Goal: Task Accomplishment & Management: Manage account settings

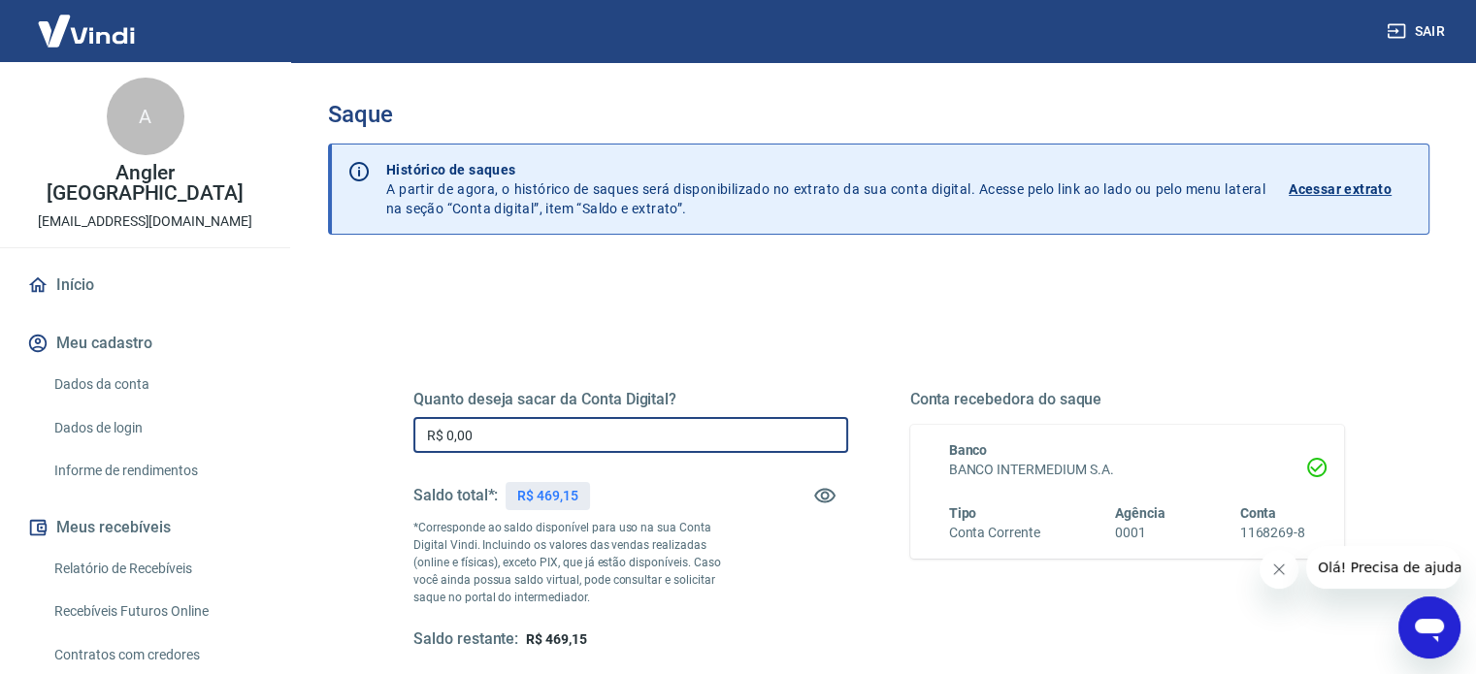
click at [628, 419] on input "R$ 0,00" at bounding box center [630, 435] width 435 height 36
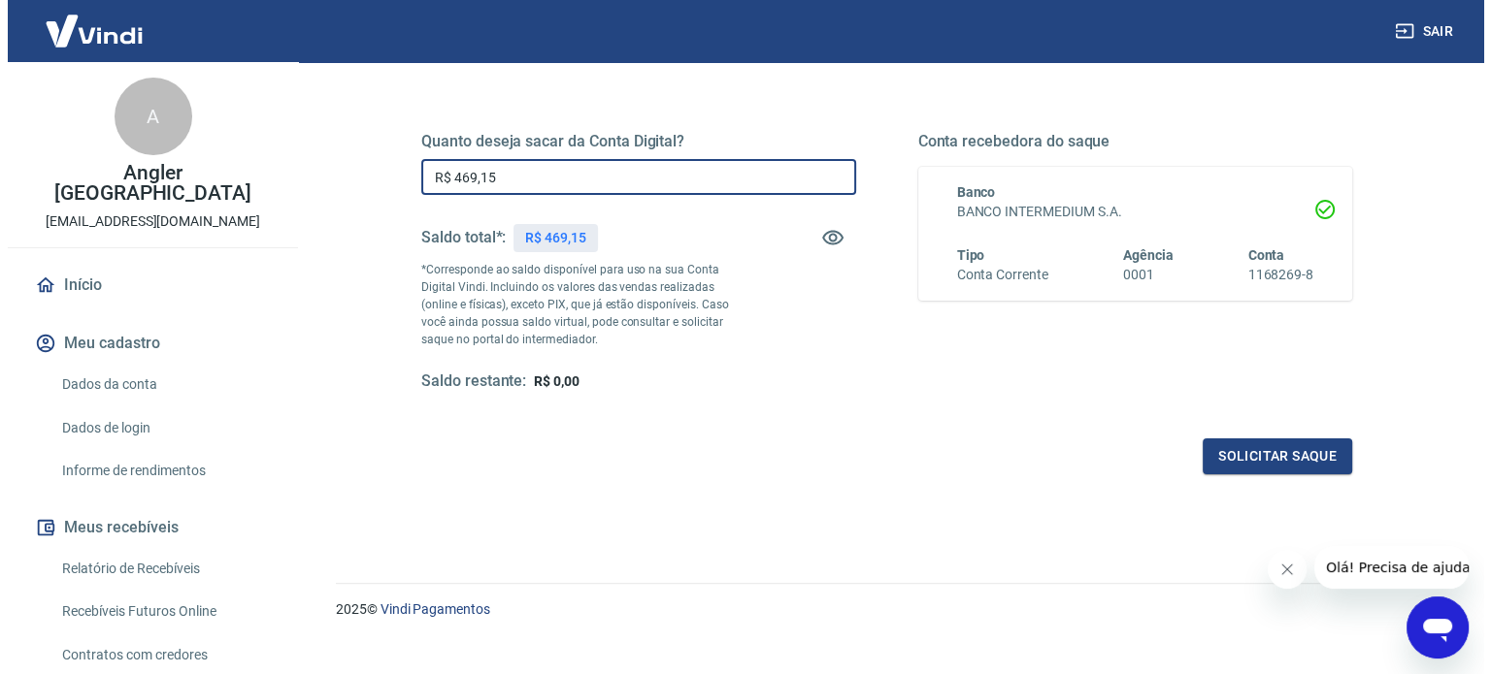
scroll to position [260, 0]
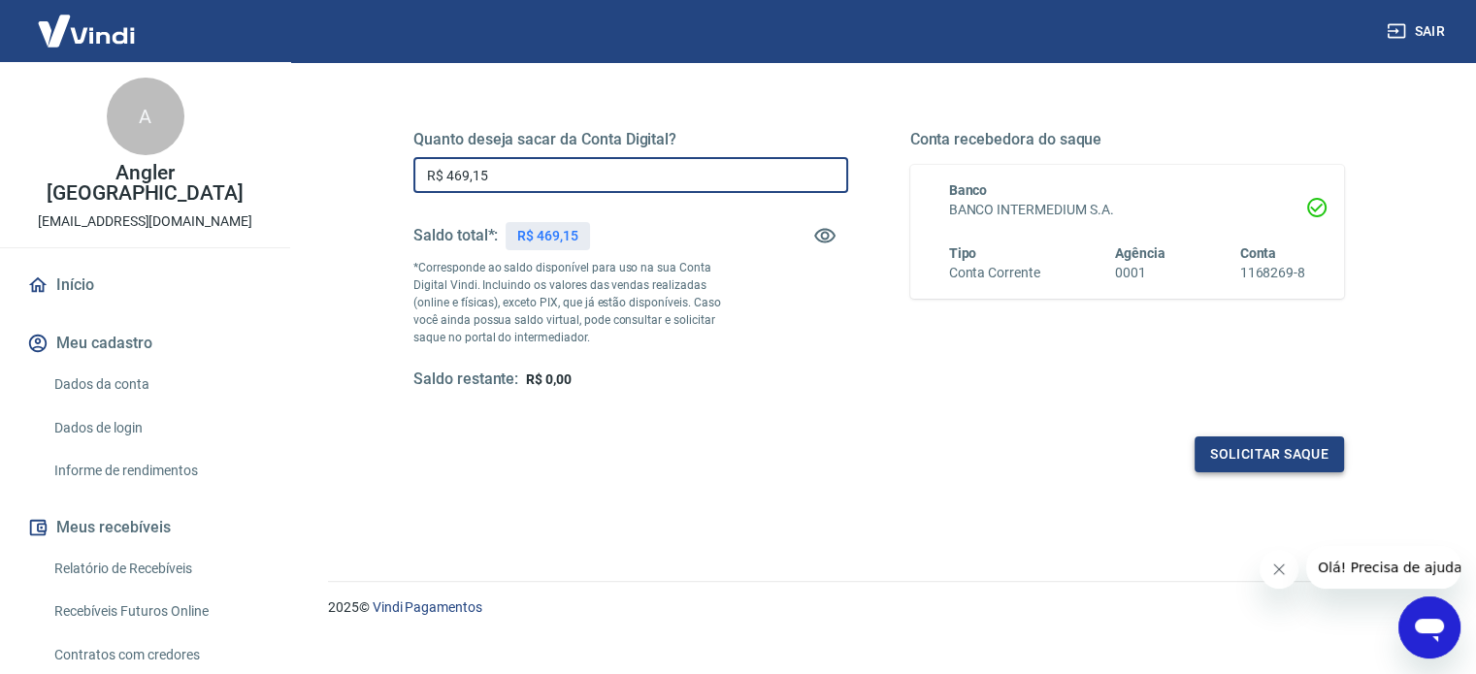
type input "R$ 469,15"
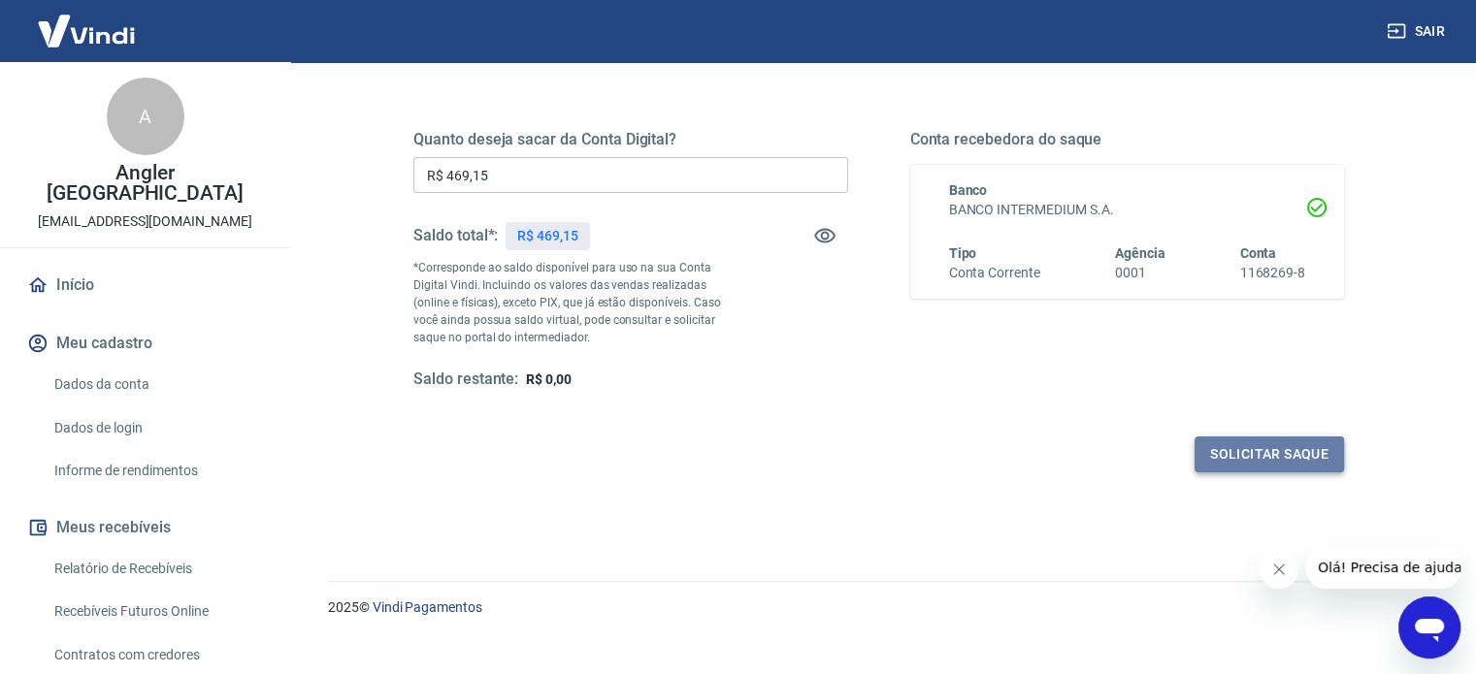
click at [1238, 449] on button "Solicitar saque" at bounding box center [1269, 455] width 149 height 36
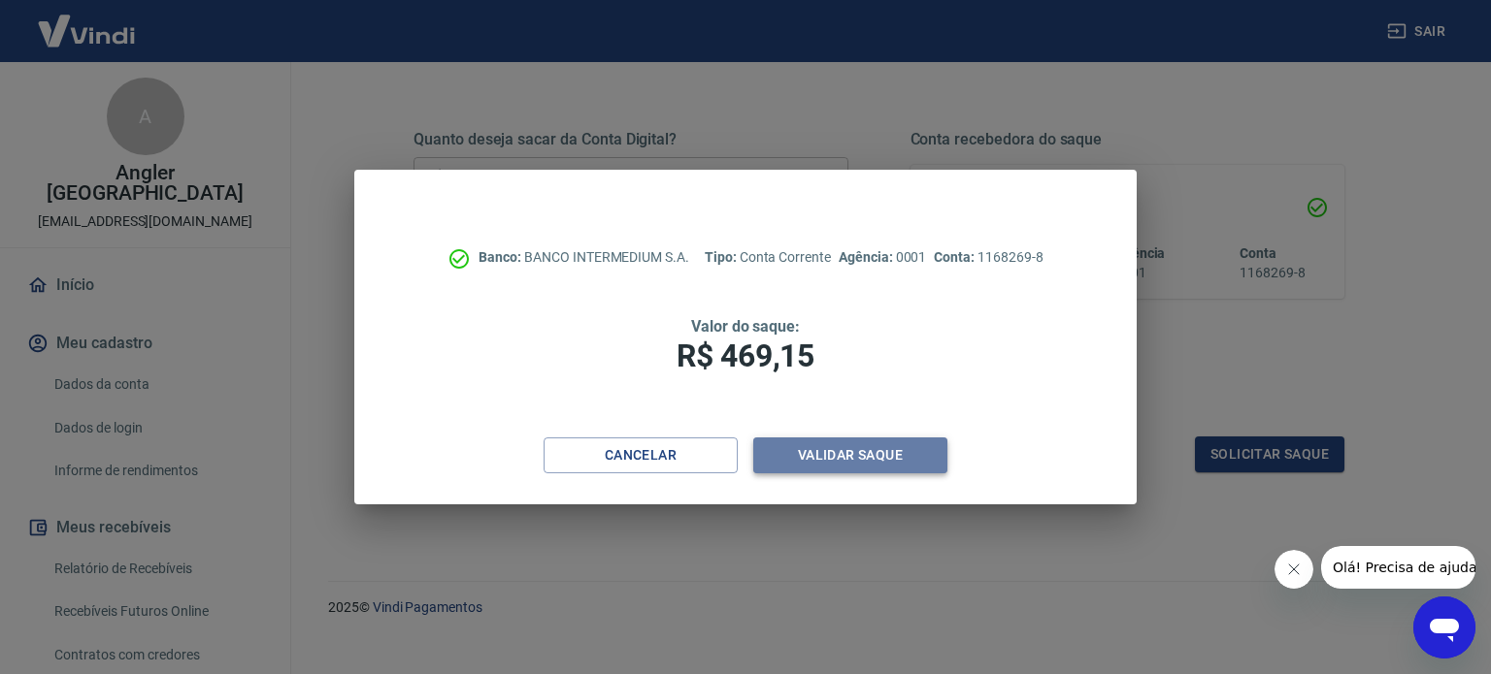
click at [818, 454] on button "Validar saque" at bounding box center [850, 456] width 194 height 36
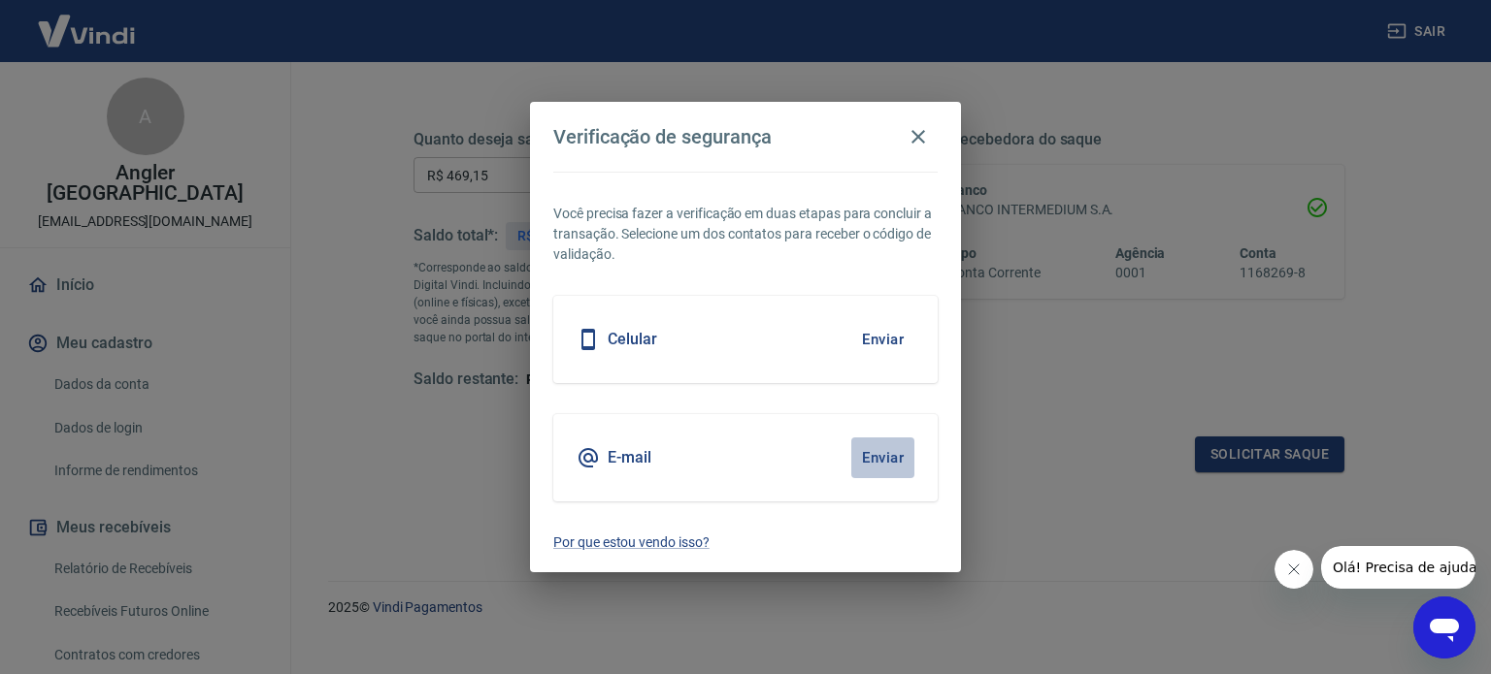
click at [875, 449] on button "Enviar" at bounding box center [882, 458] width 63 height 41
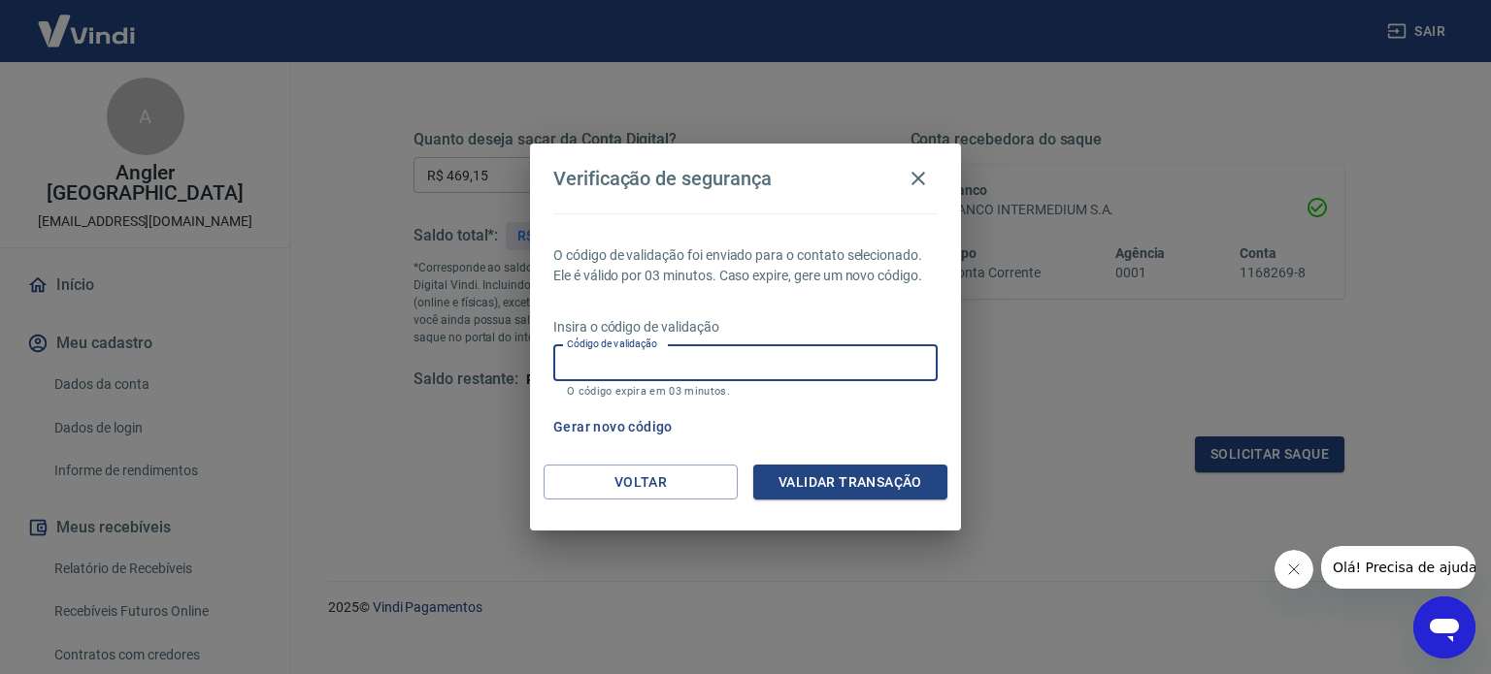
click at [673, 364] on input "Código de validação" at bounding box center [745, 363] width 384 height 36
paste input "120306"
type input "120306"
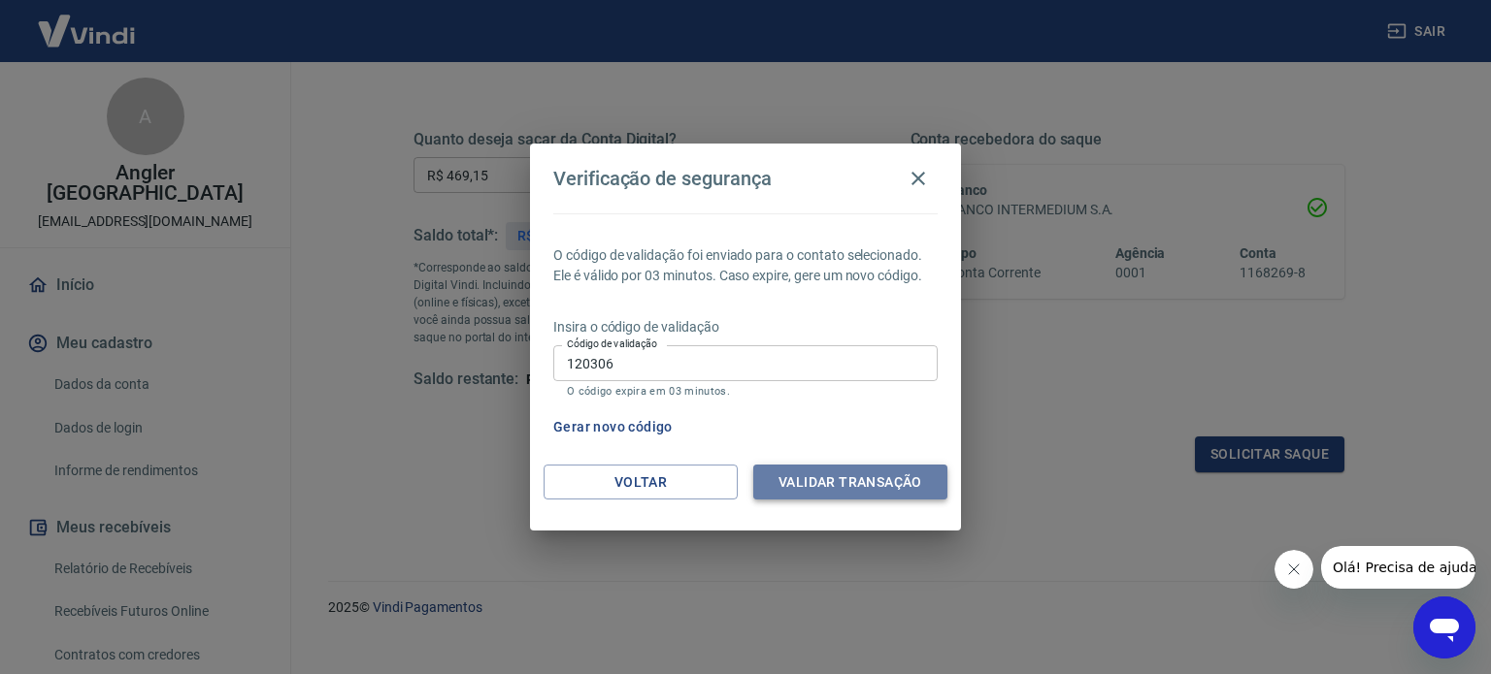
click at [877, 486] on button "Validar transação" at bounding box center [850, 483] width 194 height 36
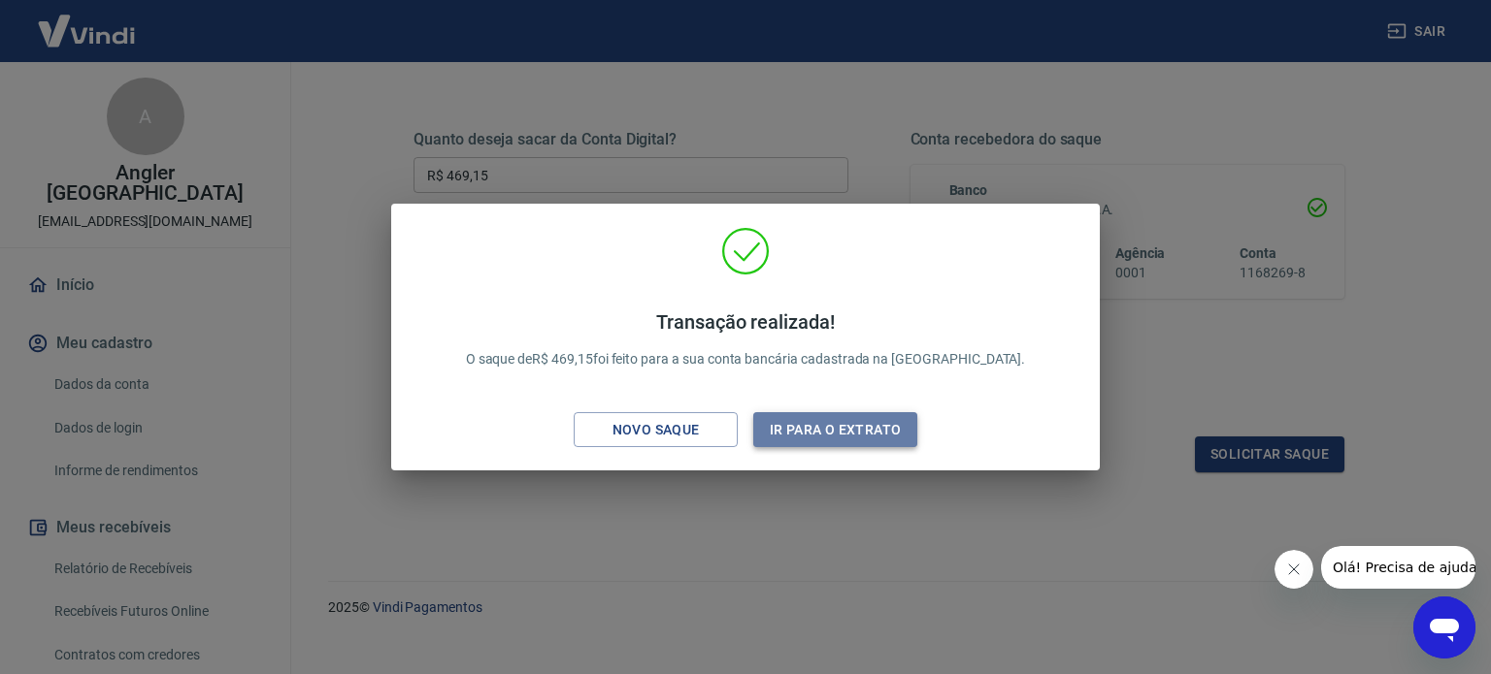
click at [861, 421] on button "Ir para o extrato" at bounding box center [835, 430] width 164 height 36
